Goal: Task Accomplishment & Management: Use online tool/utility

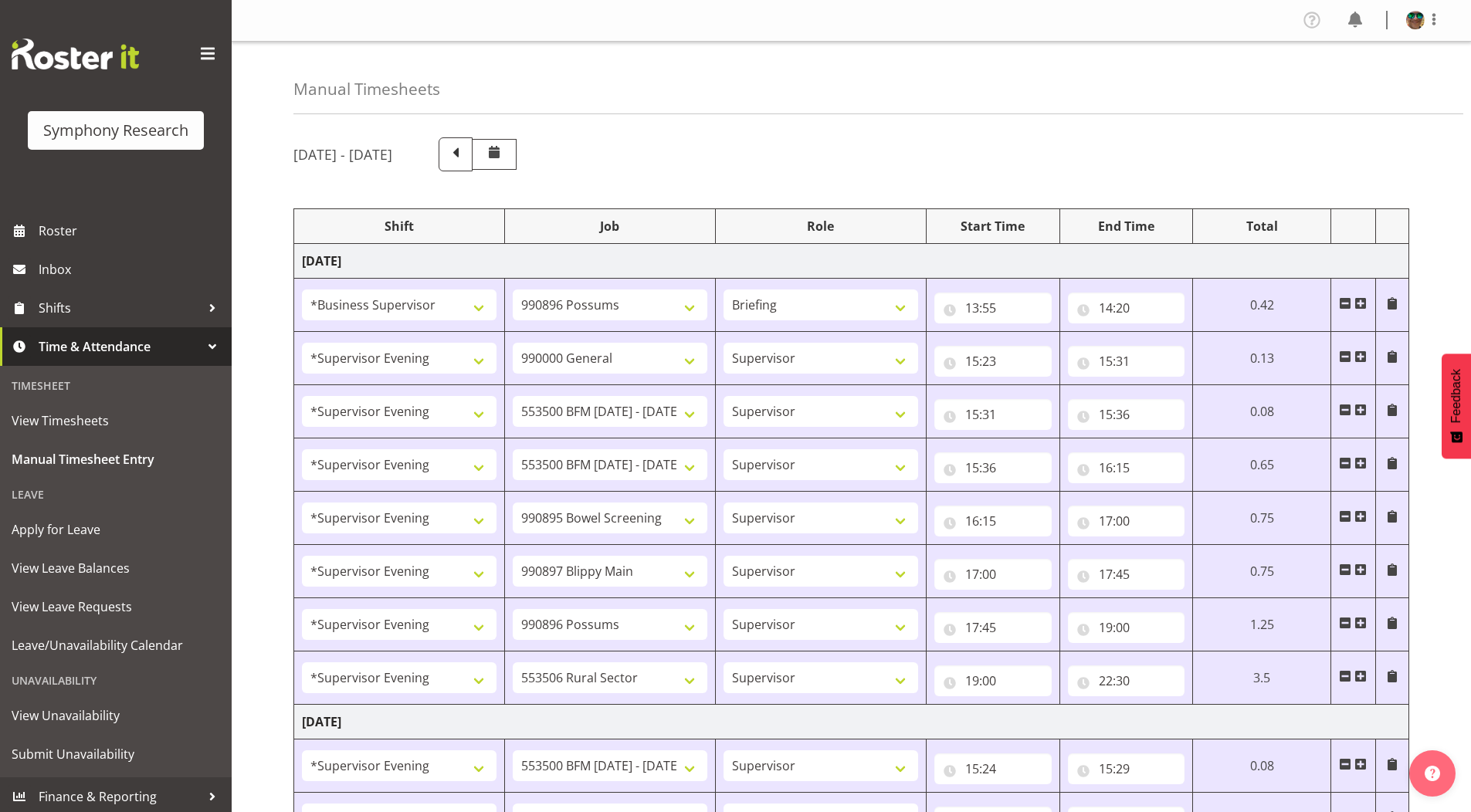
select select "1607"
select select "10633"
select select "297"
select select "4583"
select select "743"
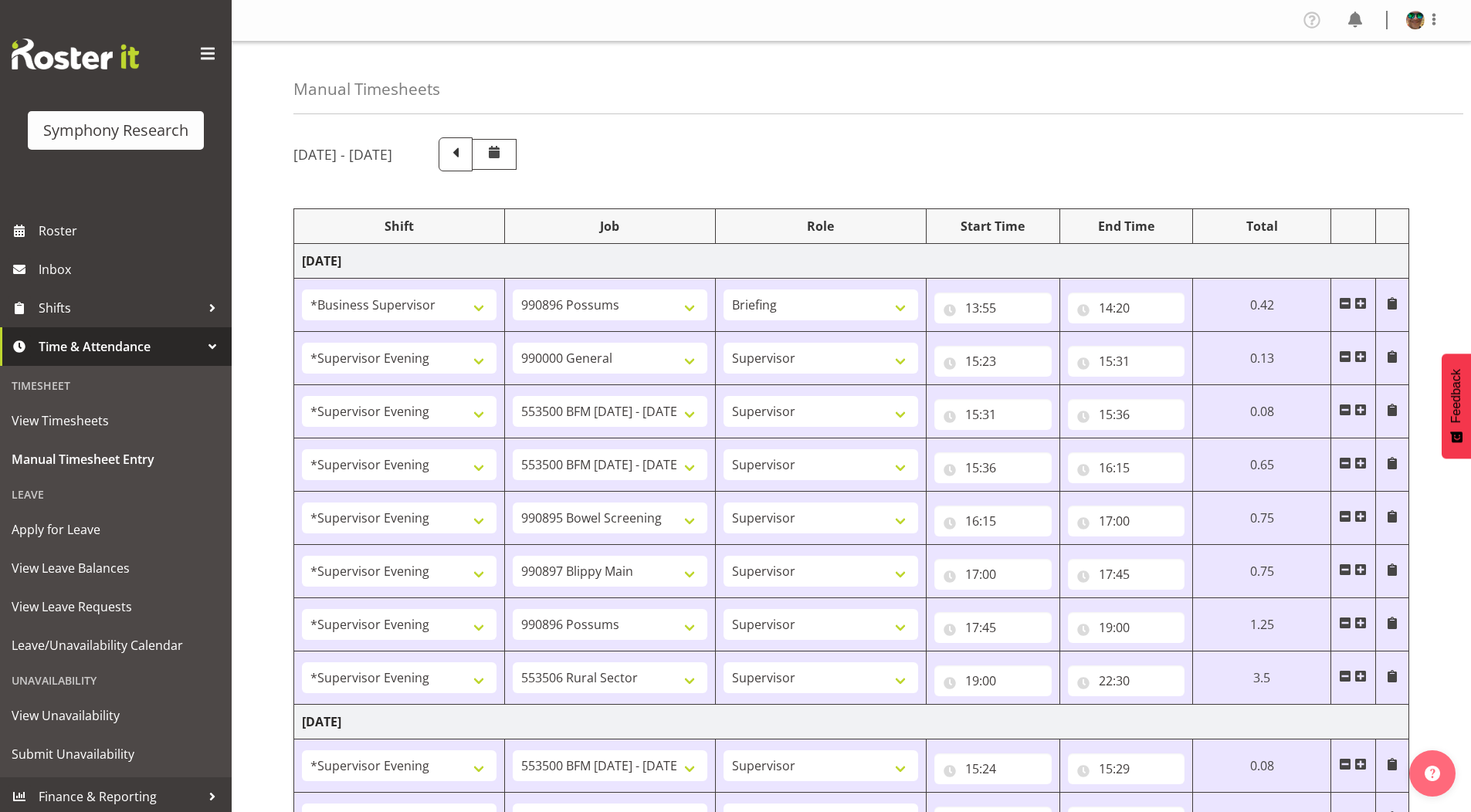
select select "4583"
select select "10242"
select select "4583"
select select "10242"
select select "4583"
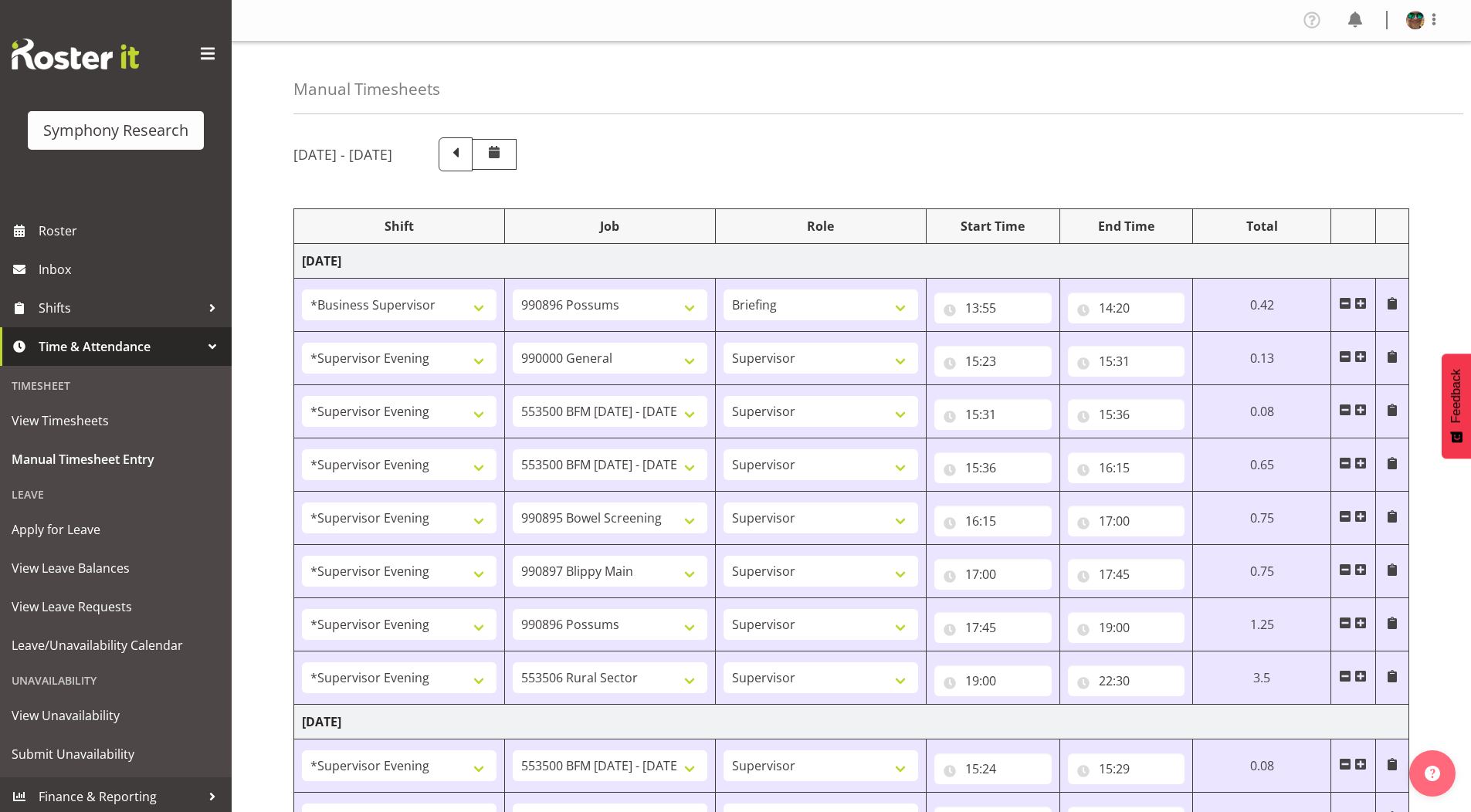
select select "10632"
select select "4583"
select select "10631"
select select "4583"
select select "10633"
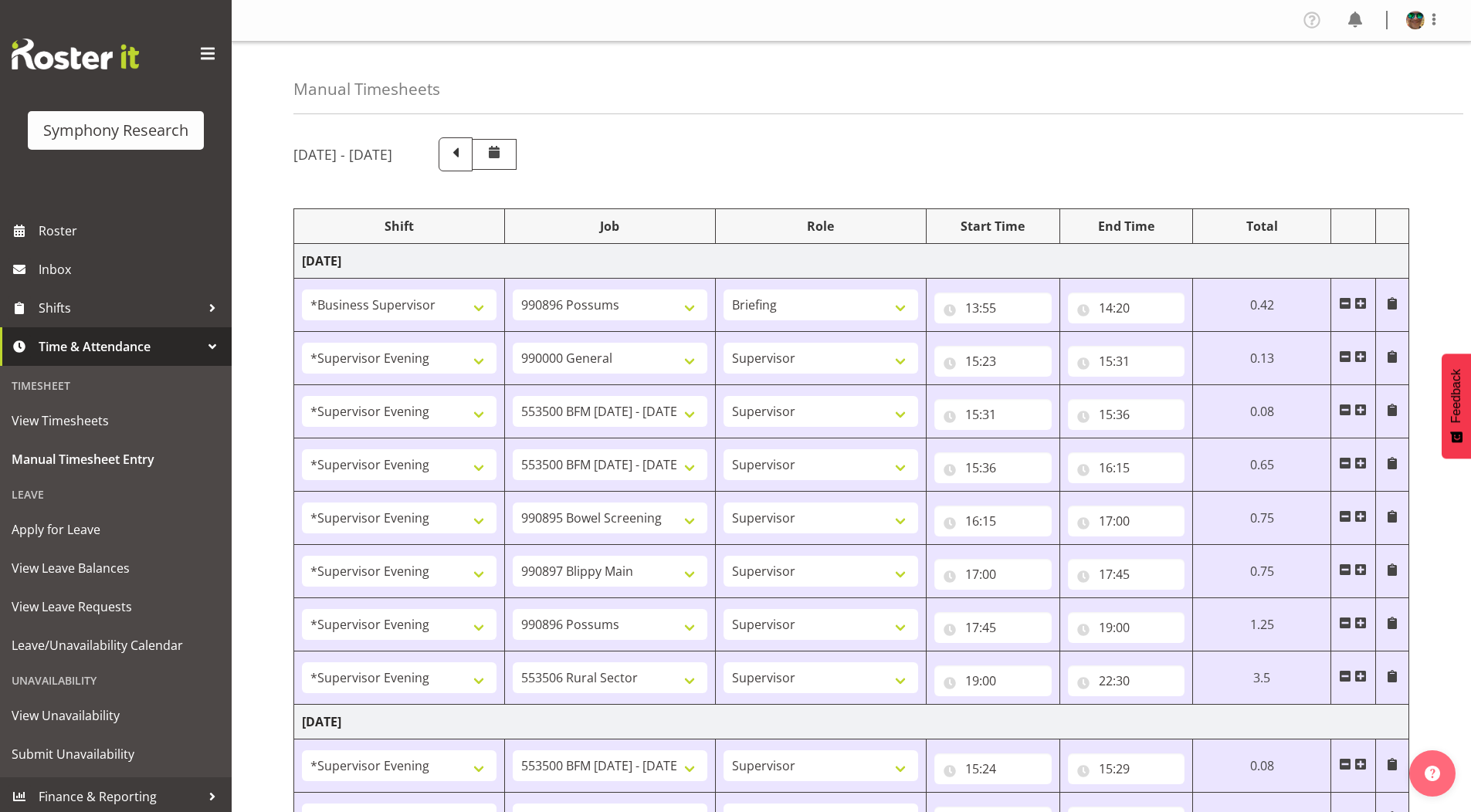
select select "4583"
select select "10587"
select select "4583"
select select "10242"
select select "4583"
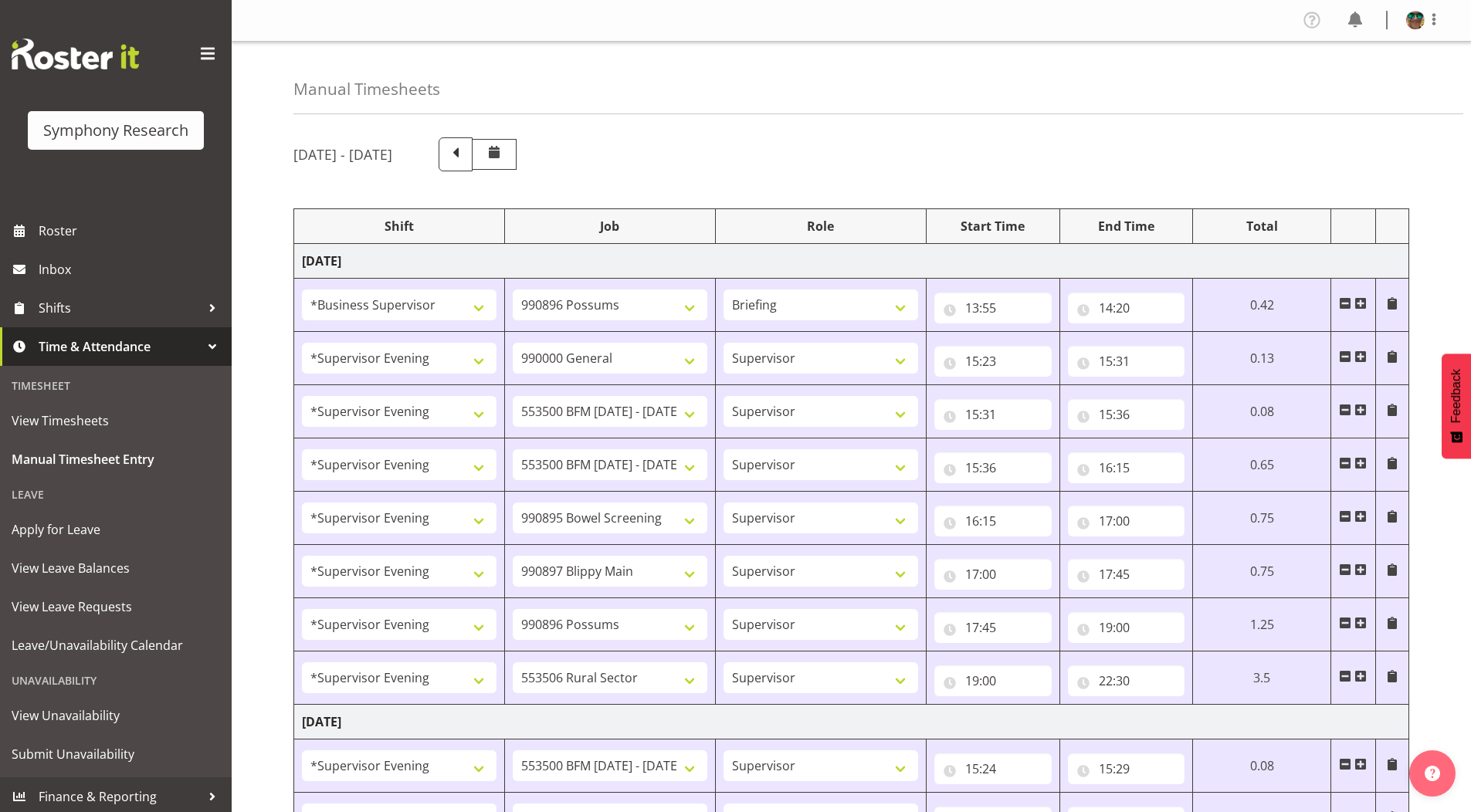
select select "10242"
select select "4583"
select select "9426"
select select "4583"
select select "10632"
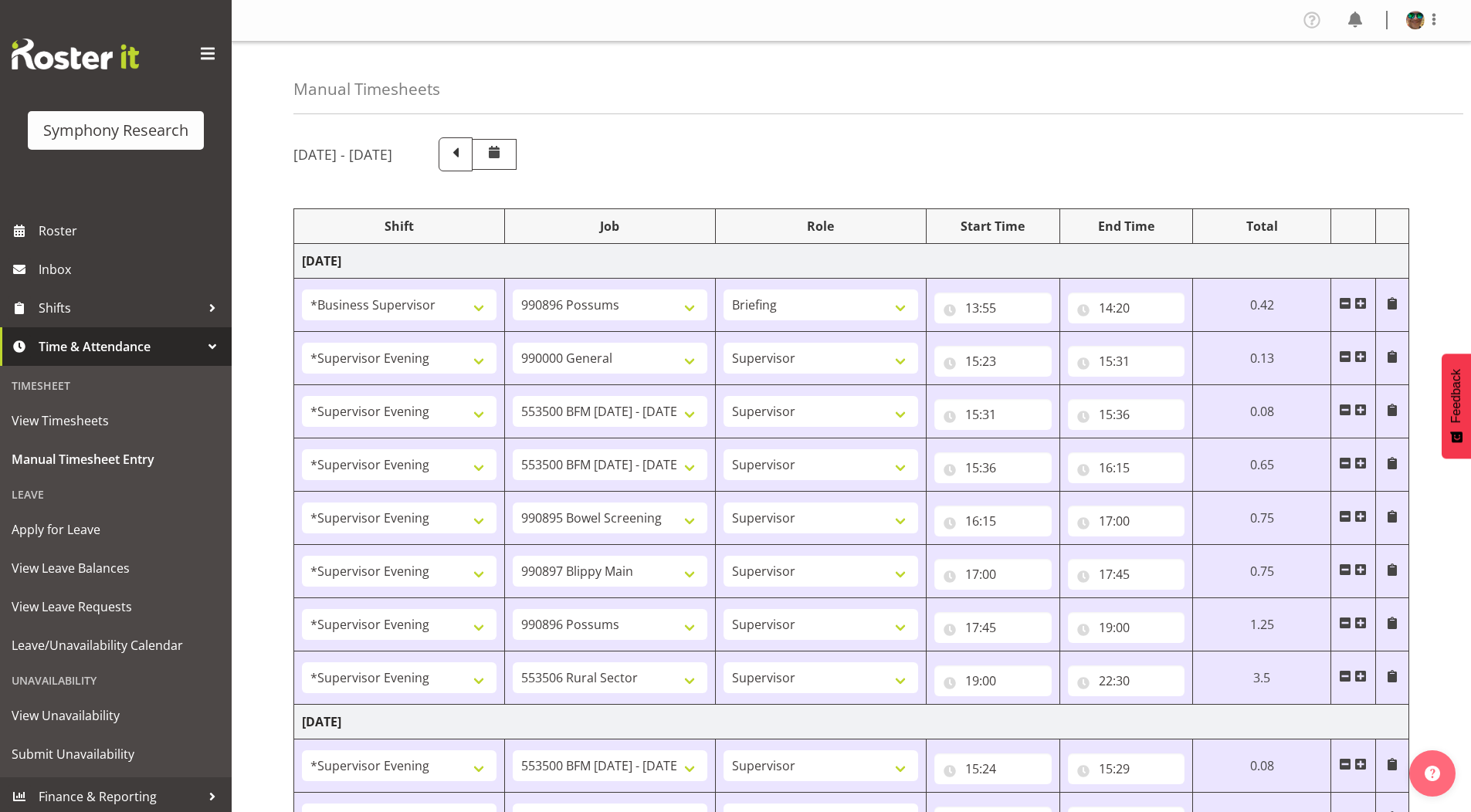
select select "4583"
select select "10631"
select select "4583"
select select "10633"
select select "4583"
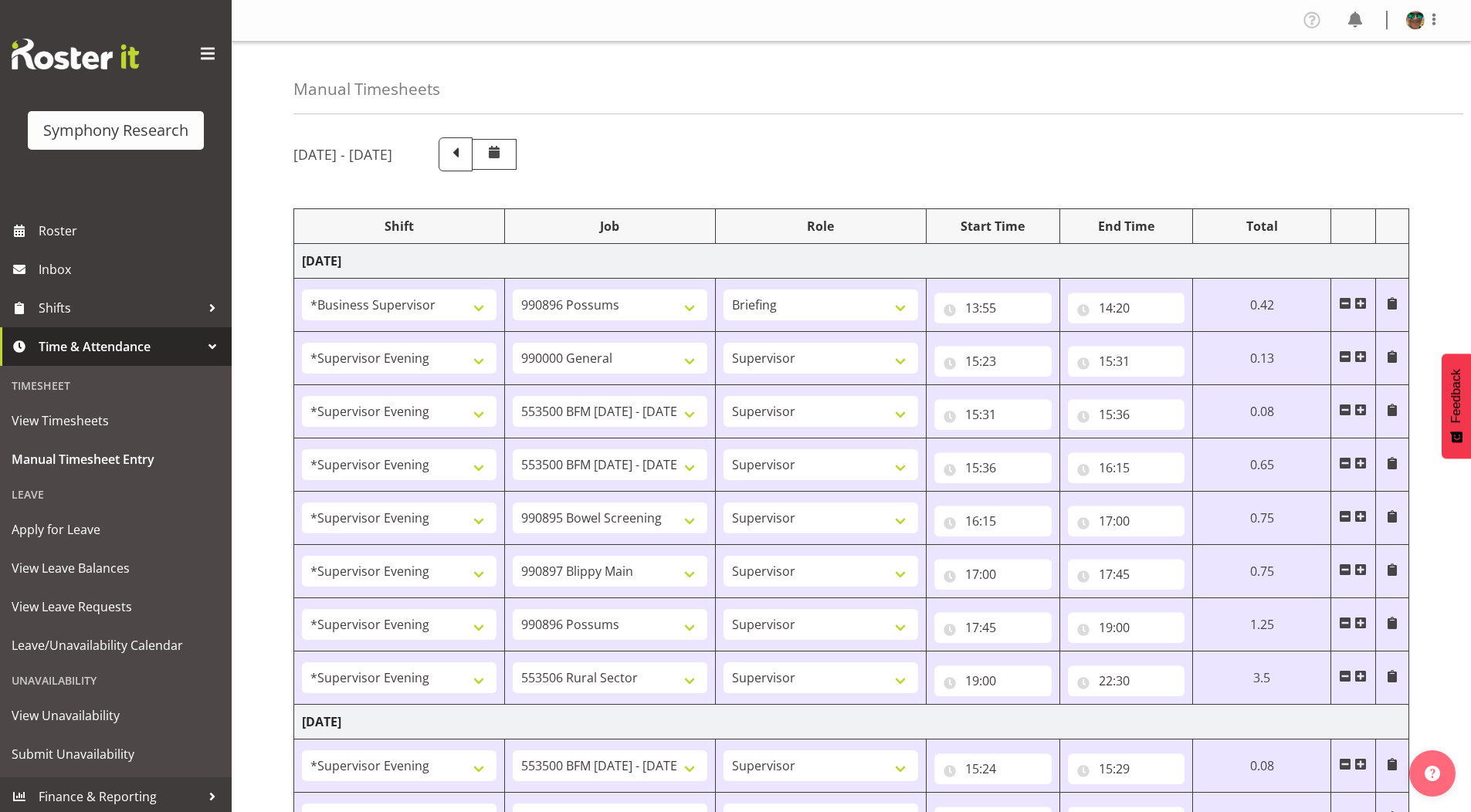
select select "10587"
select select "4583"
select select "743"
select select "4583"
select select "10242"
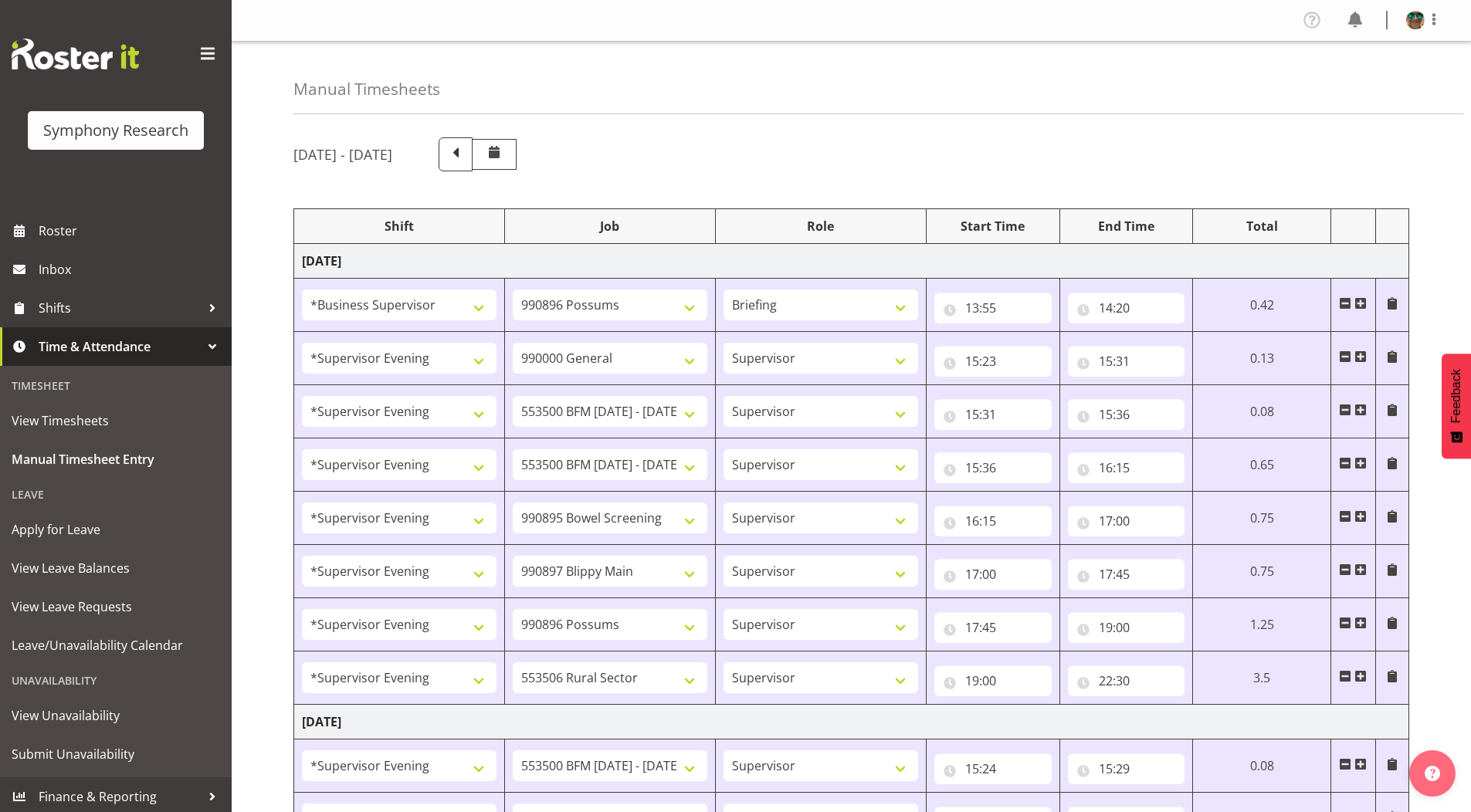
select select "4583"
select select "10242"
select select "4583"
select select "9426"
select select "4583"
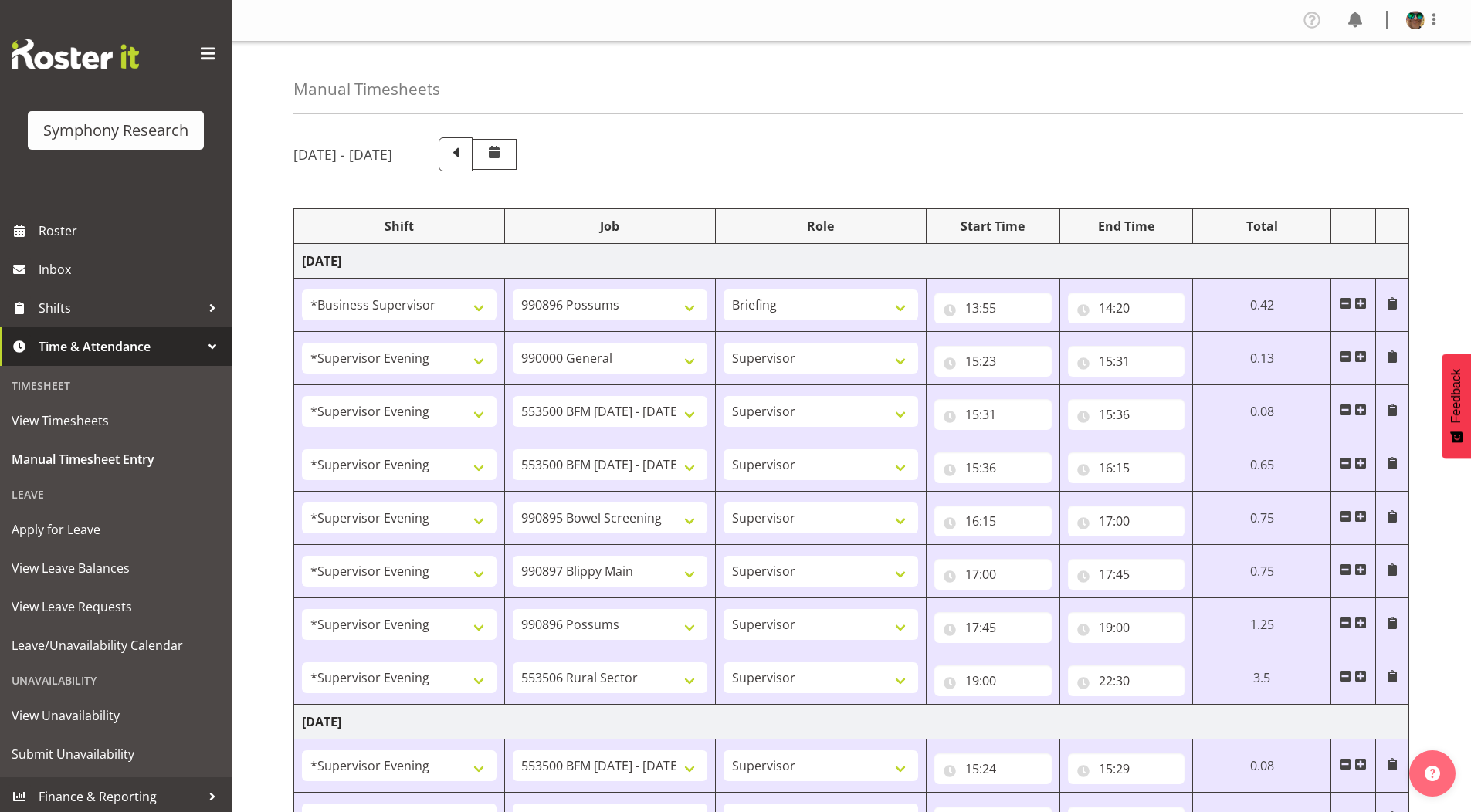
select select "10632"
select select "4583"
select select "10631"
select select "4583"
select select "10633"
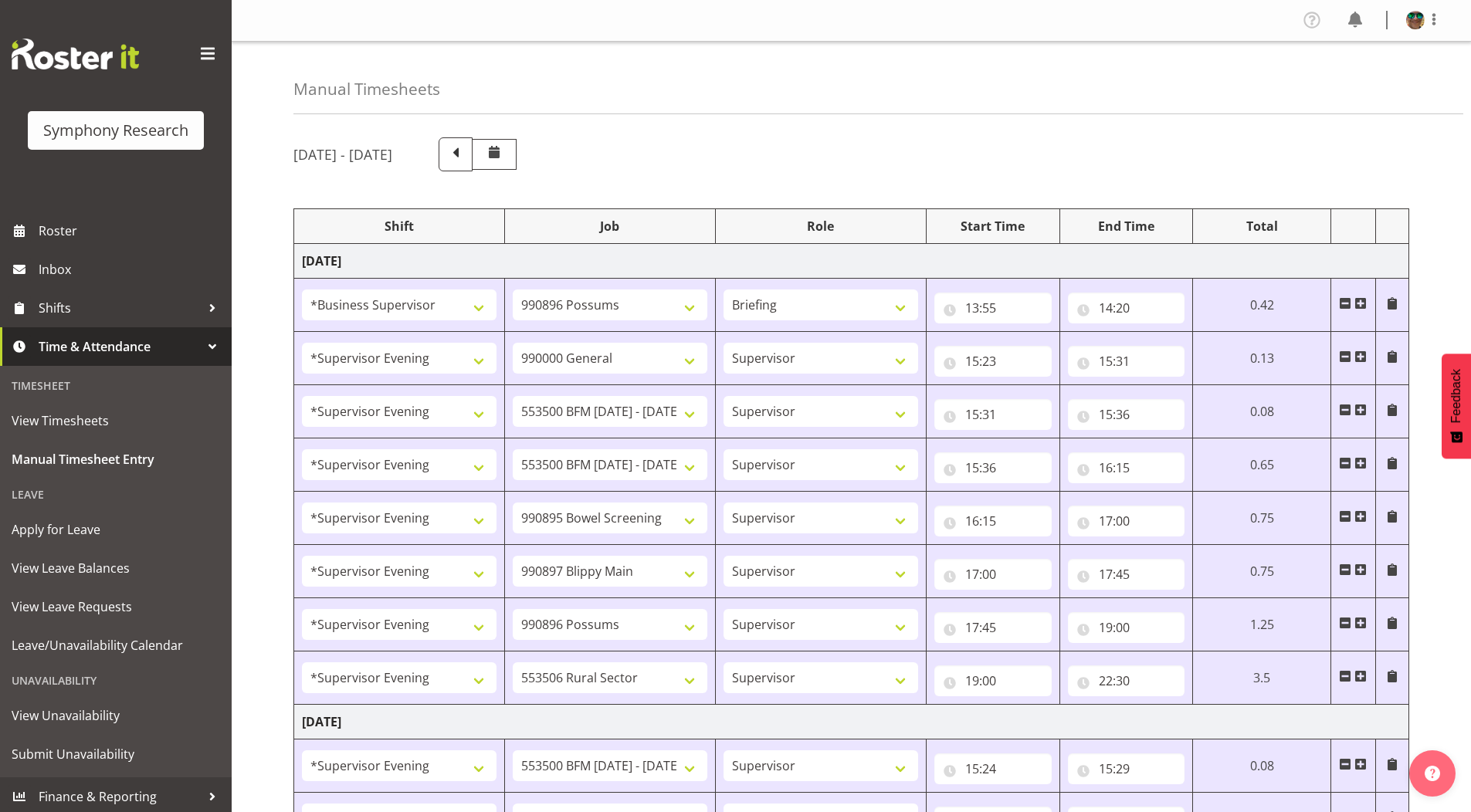
select select "4583"
select select "10575"
select select "4583"
select select "10587"
select select "4583"
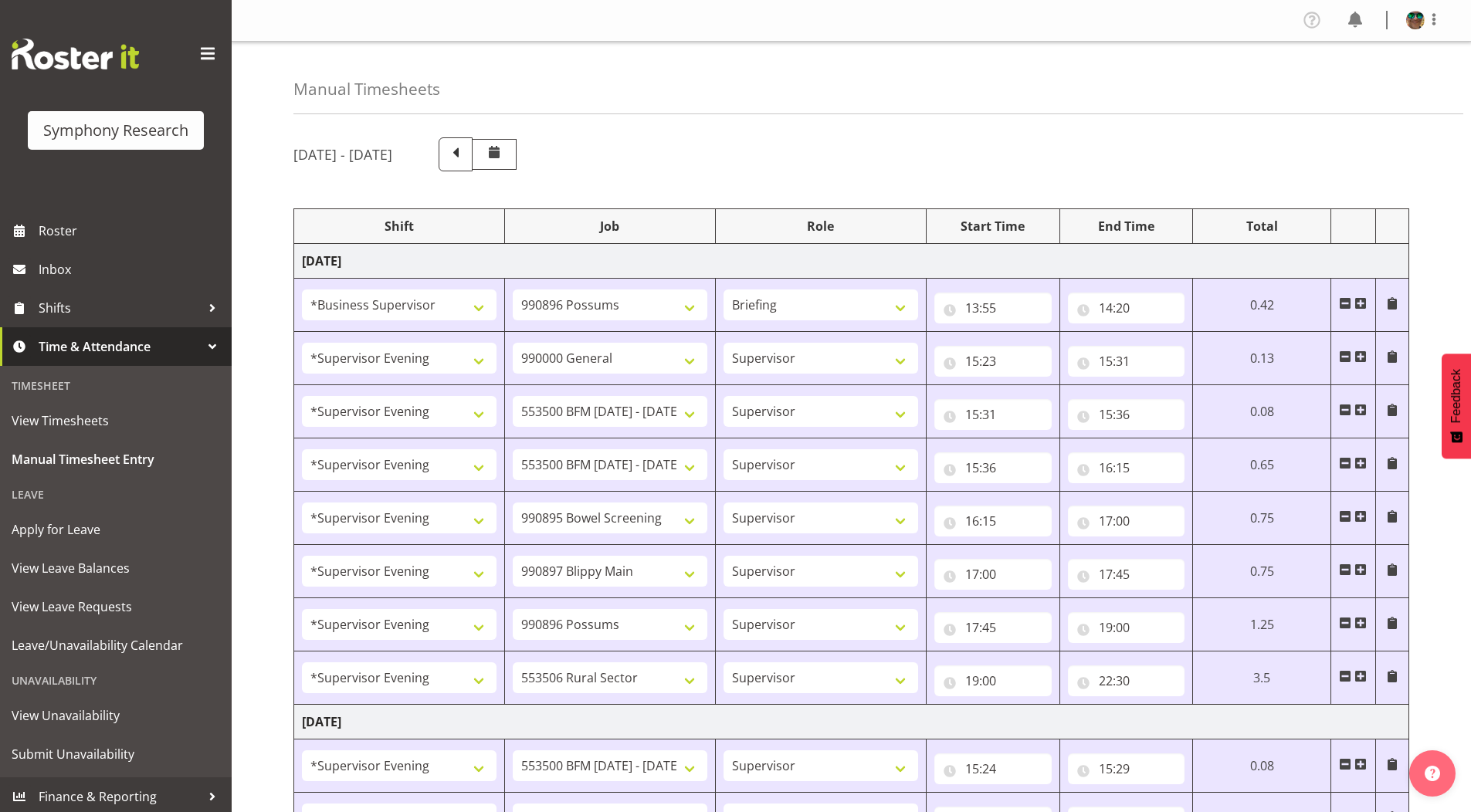
select select "10242"
select select "4583"
select select "10242"
select select "4583"
select select "9426"
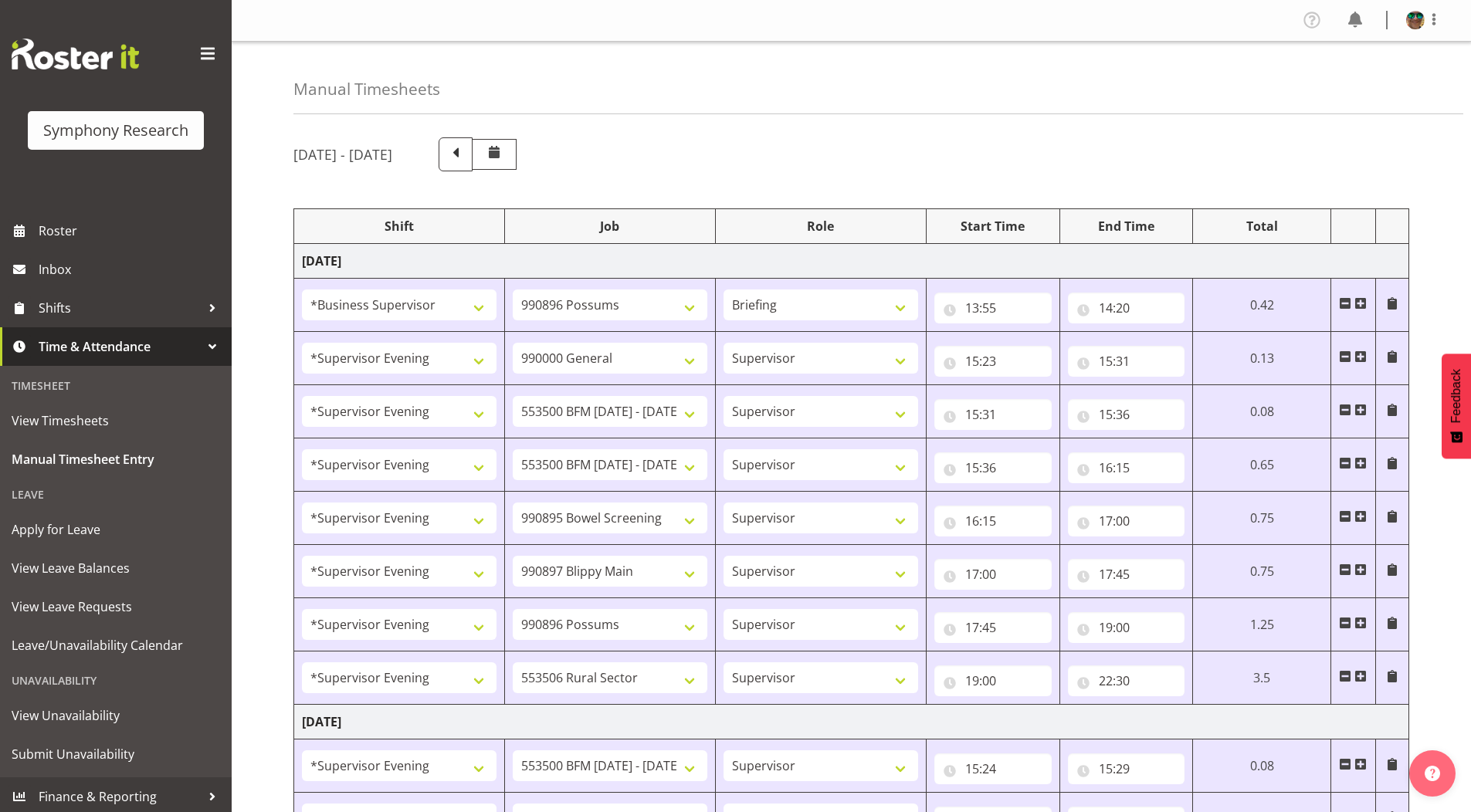
select select "4583"
select select "10632"
select select "4583"
select select "10631"
select select "4583"
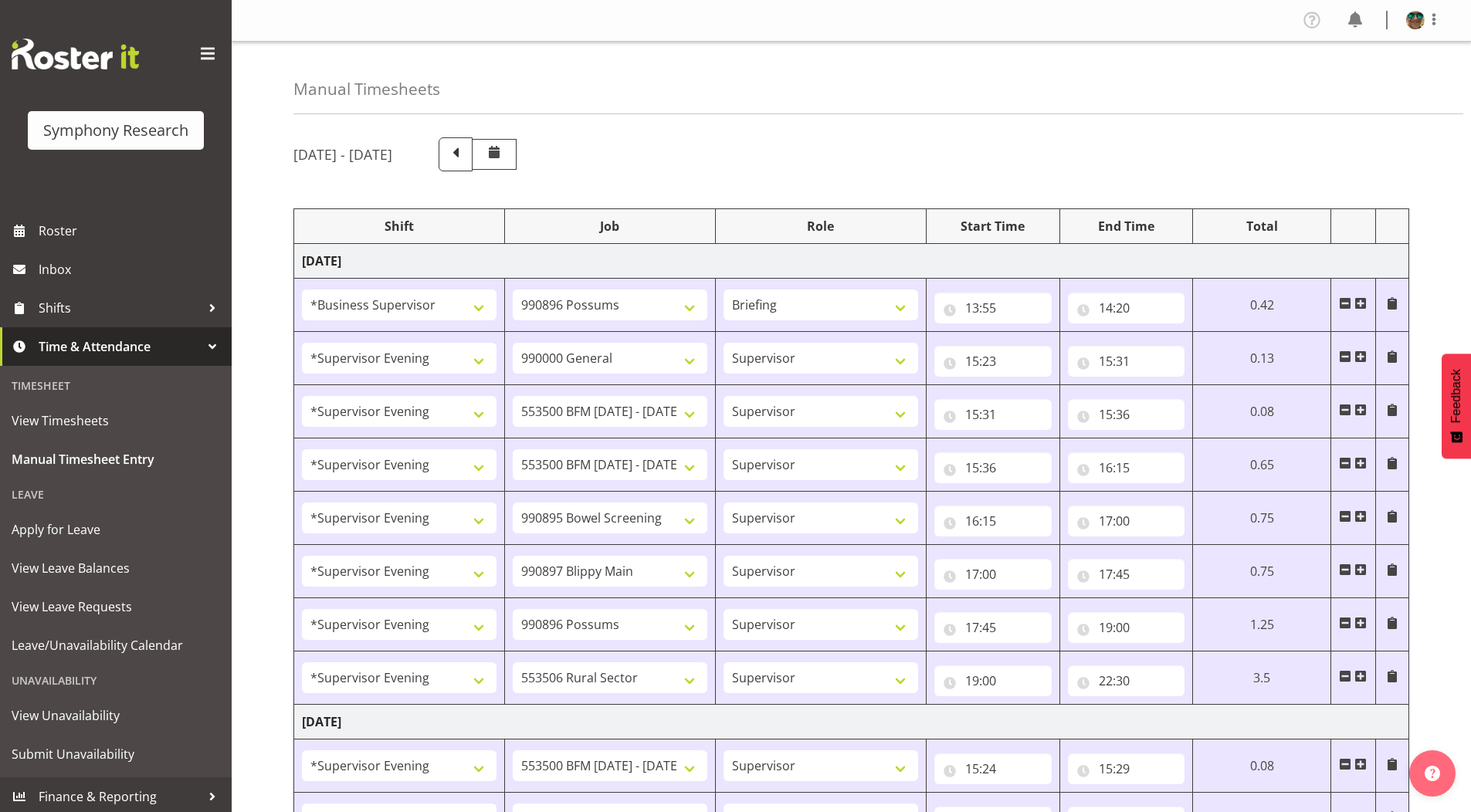
select select "10633"
select select "4583"
select select "10575"
select select "4583"
select select "10587"
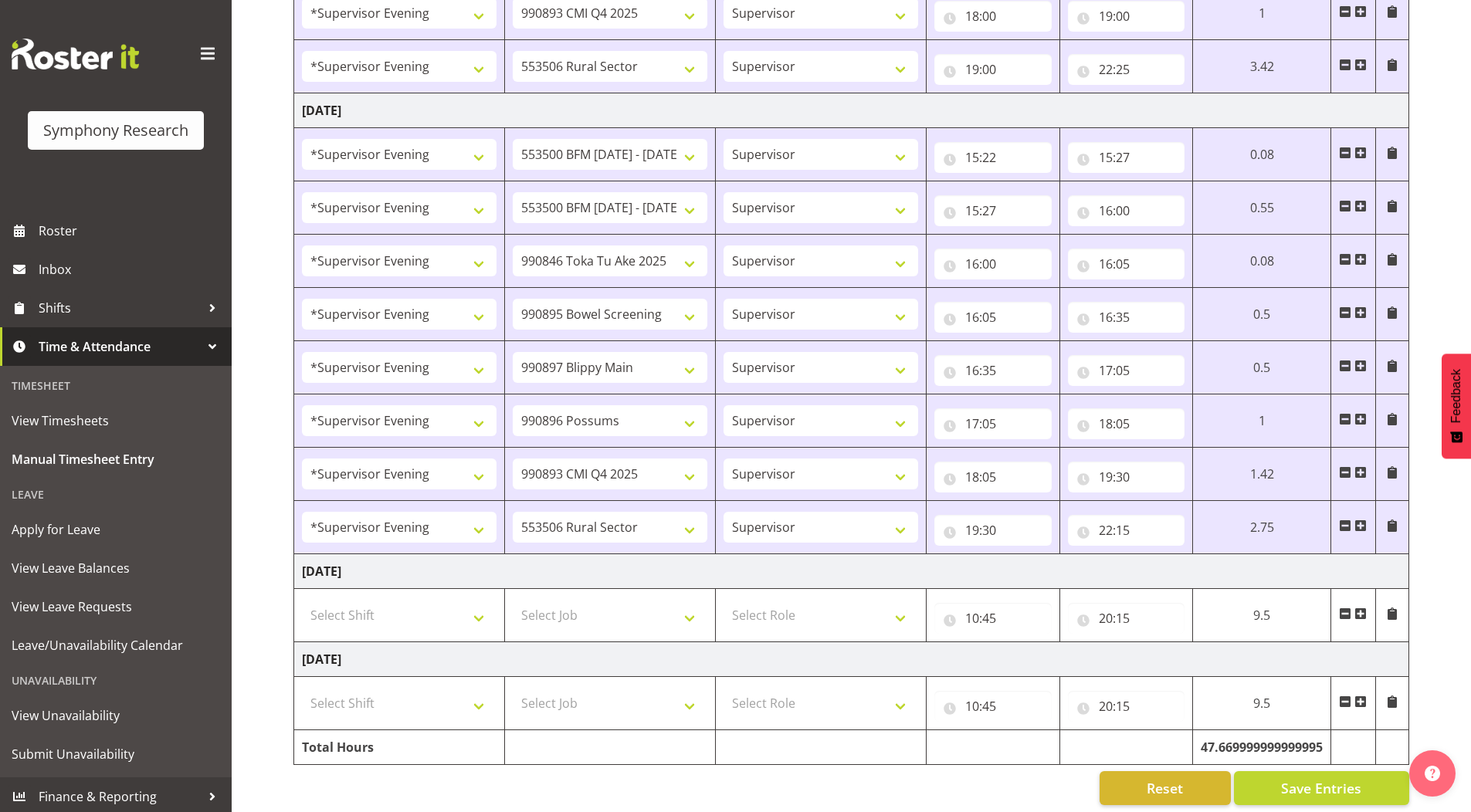
scroll to position [1637, 0]
